Goal: Task Accomplishment & Management: Manage account settings

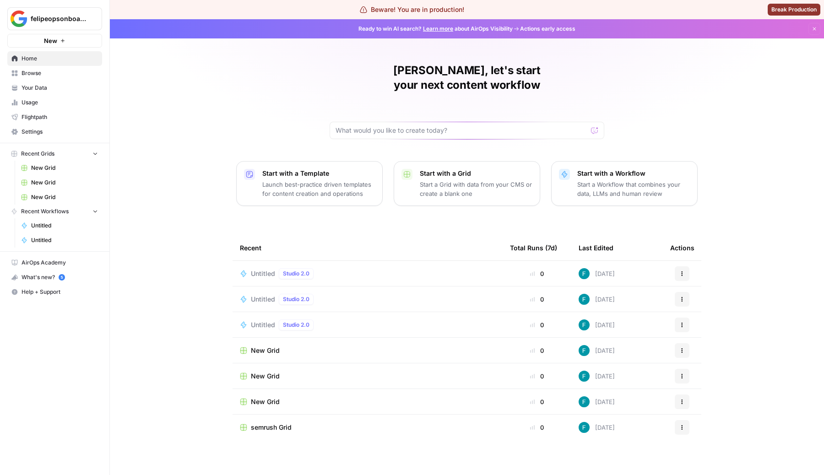
click at [27, 136] on link "Settings" at bounding box center [54, 131] width 95 height 15
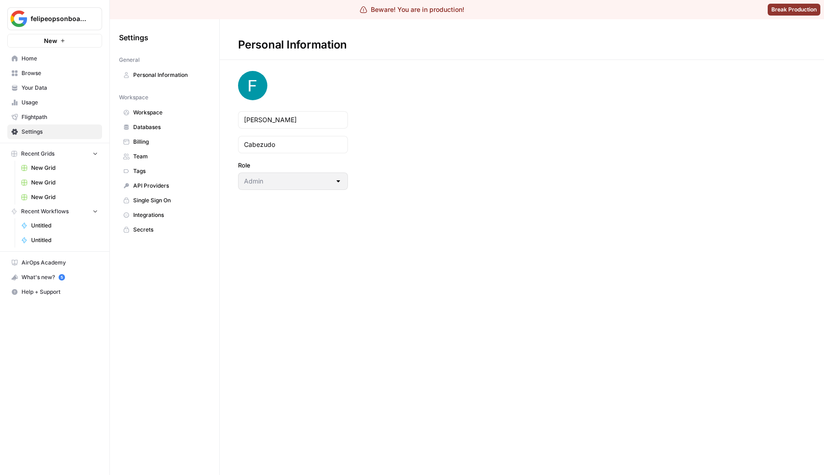
click at [154, 146] on span "Billing" at bounding box center [169, 142] width 73 height 8
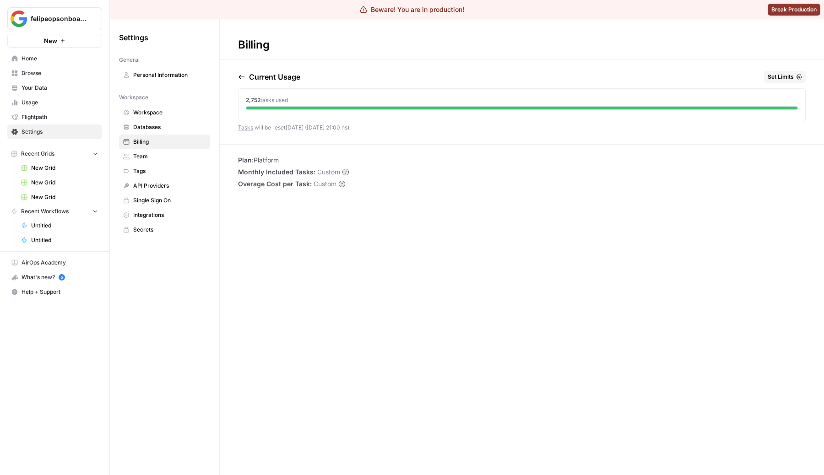
click at [160, 157] on span "Team" at bounding box center [169, 156] width 73 height 8
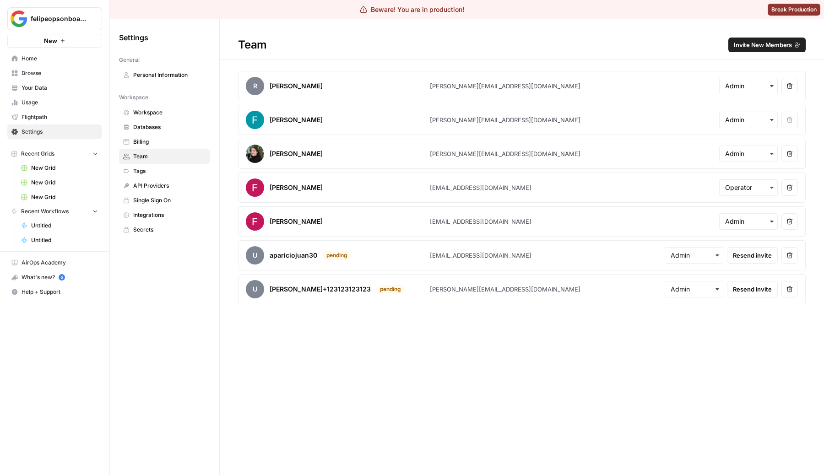
click at [174, 146] on span "Billing" at bounding box center [169, 142] width 73 height 8
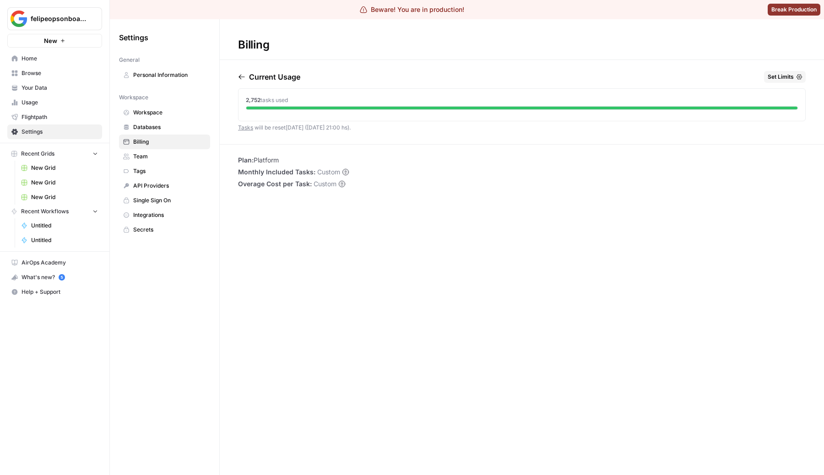
click at [169, 117] on link "Workspace" at bounding box center [164, 112] width 91 height 15
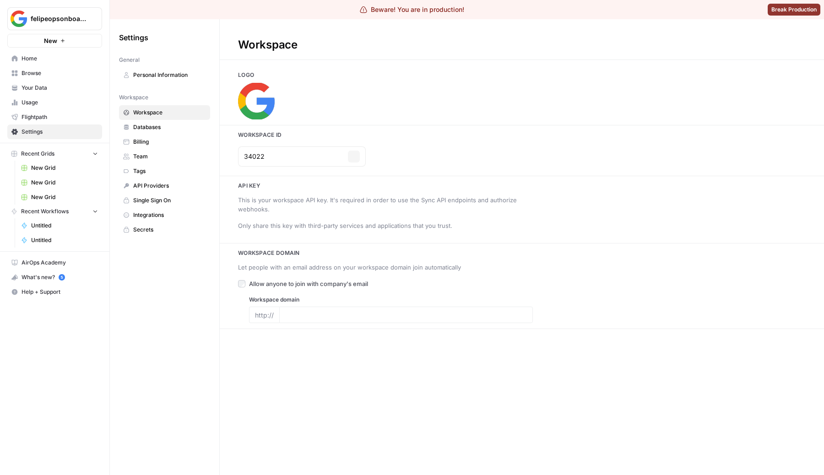
type input "[DOMAIN_NAME]"
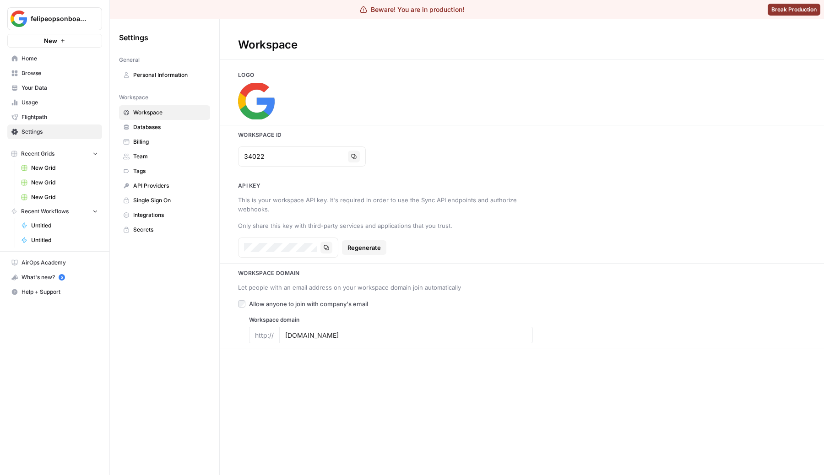
click at [162, 128] on span "Databases" at bounding box center [169, 127] width 73 height 8
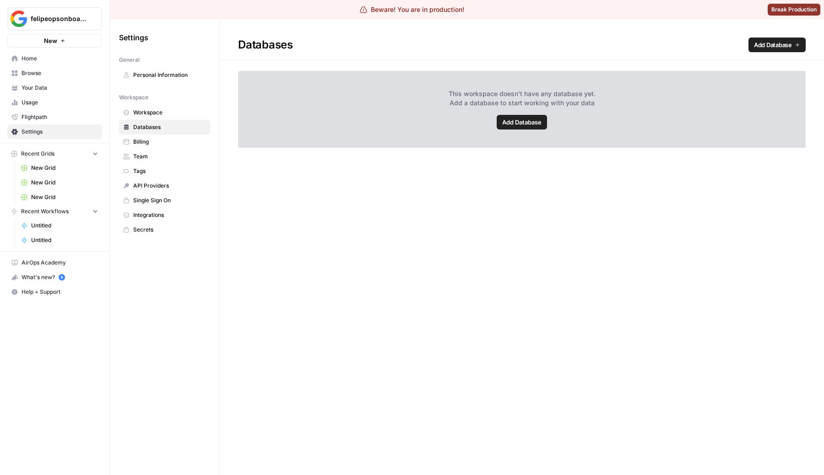
click at [165, 142] on span "Billing" at bounding box center [169, 142] width 73 height 8
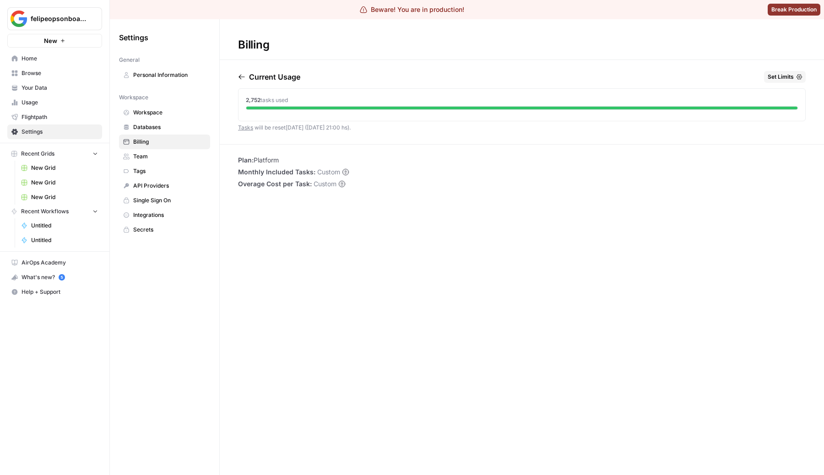
click at [156, 156] on span "Team" at bounding box center [169, 156] width 73 height 8
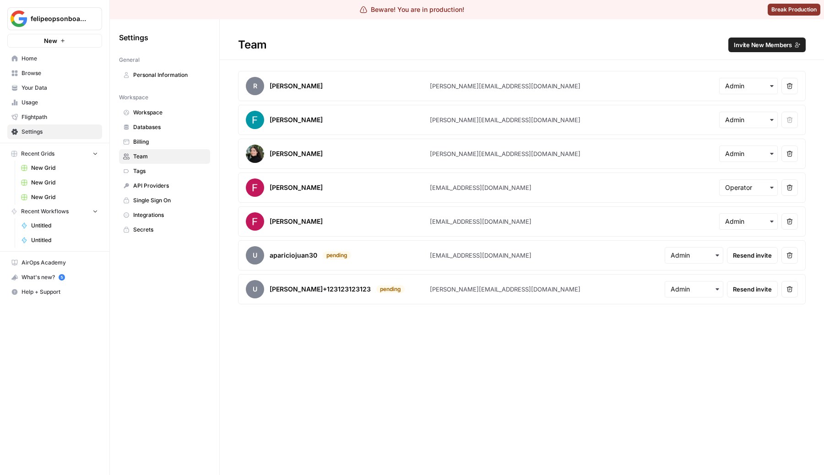
click at [165, 179] on link "API Providers" at bounding box center [164, 186] width 91 height 15
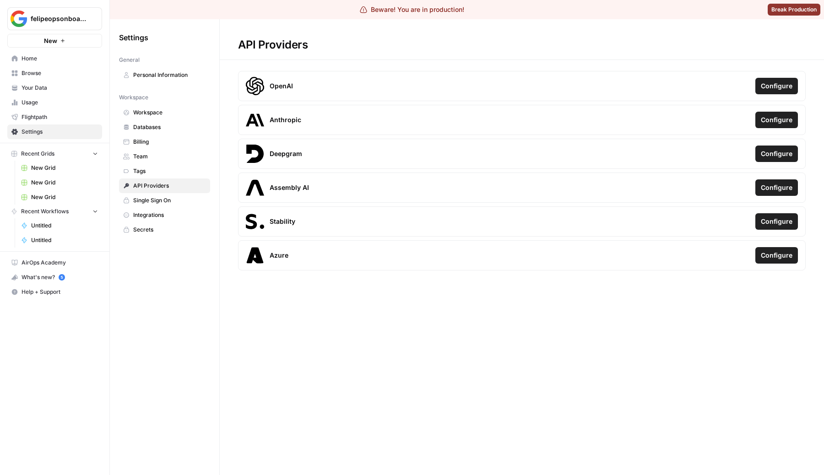
click at [157, 170] on span "Tags" at bounding box center [169, 171] width 73 height 8
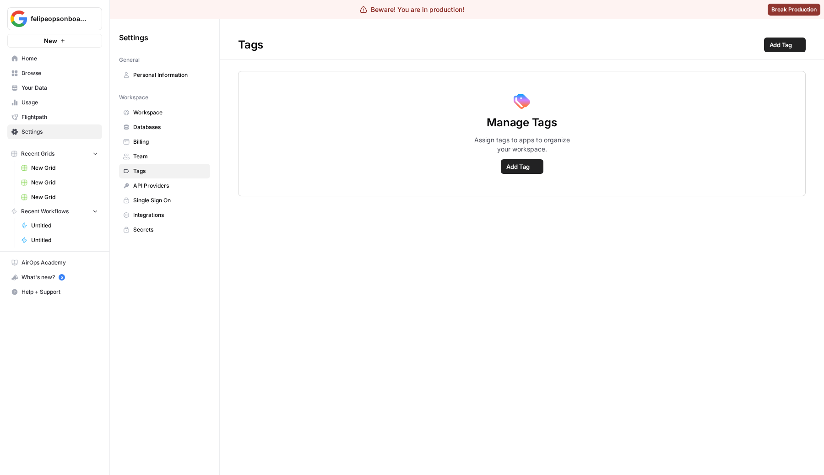
click at [173, 197] on span "Single Sign On" at bounding box center [169, 200] width 73 height 8
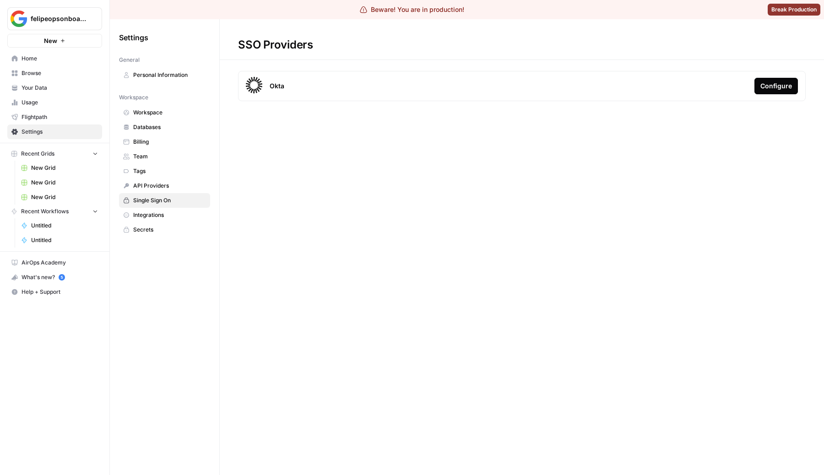
click at [166, 184] on span "API Providers" at bounding box center [169, 186] width 73 height 8
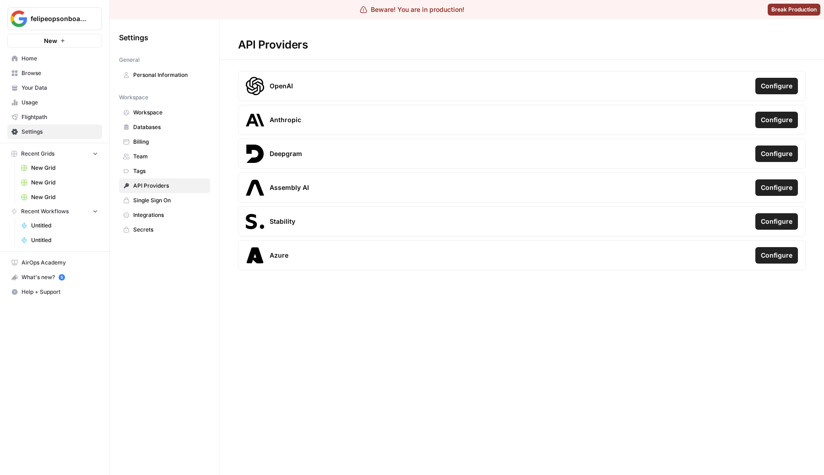
click at [170, 211] on span "Integrations" at bounding box center [169, 215] width 73 height 8
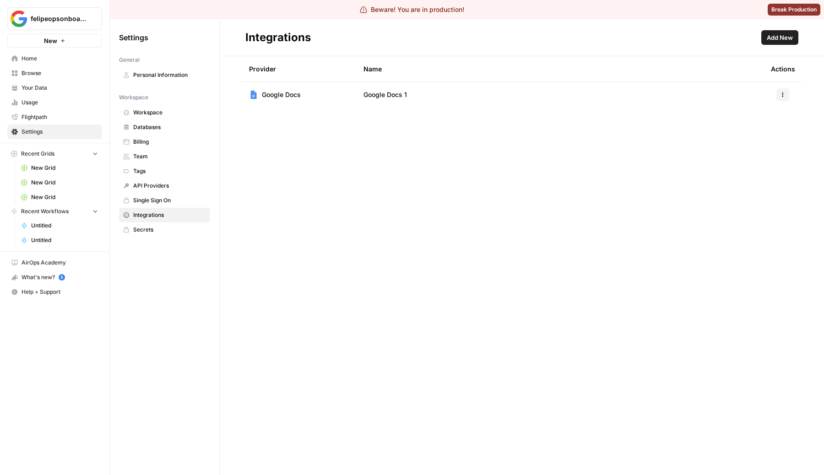
click at [172, 231] on span "Secrets" at bounding box center [169, 230] width 73 height 8
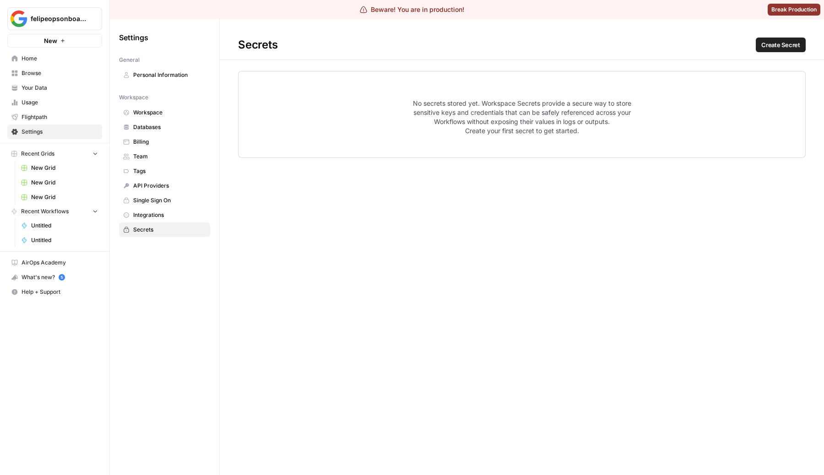
click at [170, 209] on link "Integrations" at bounding box center [164, 215] width 91 height 15
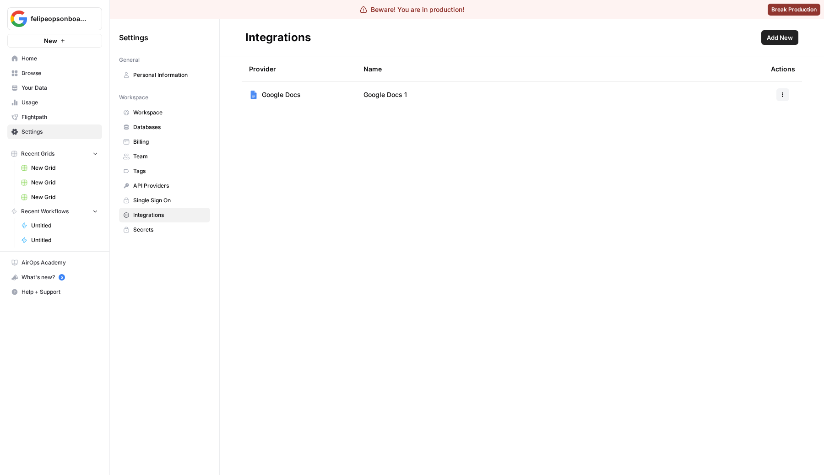
click at [377, 254] on div "Provider Name Actions Google Docs Google Docs 1" at bounding box center [522, 265] width 604 height 419
click at [406, 150] on div "Provider Name Actions Google Docs Google Docs 1" at bounding box center [522, 265] width 604 height 419
click at [507, 273] on div "Provider Name Actions Google Docs Google Docs 1" at bounding box center [522, 265] width 604 height 419
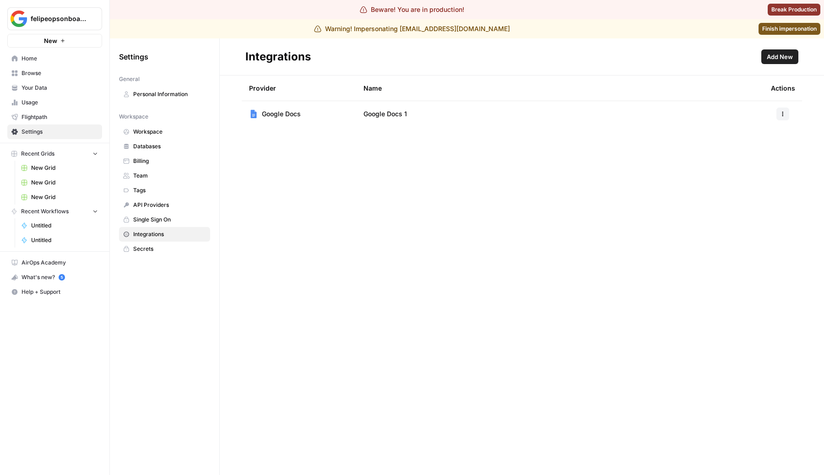
click at [507, 273] on div "Provider Name Actions Google Docs Google Docs 1" at bounding box center [522, 276] width 604 height 400
